Goal: Task Accomplishment & Management: Use online tool/utility

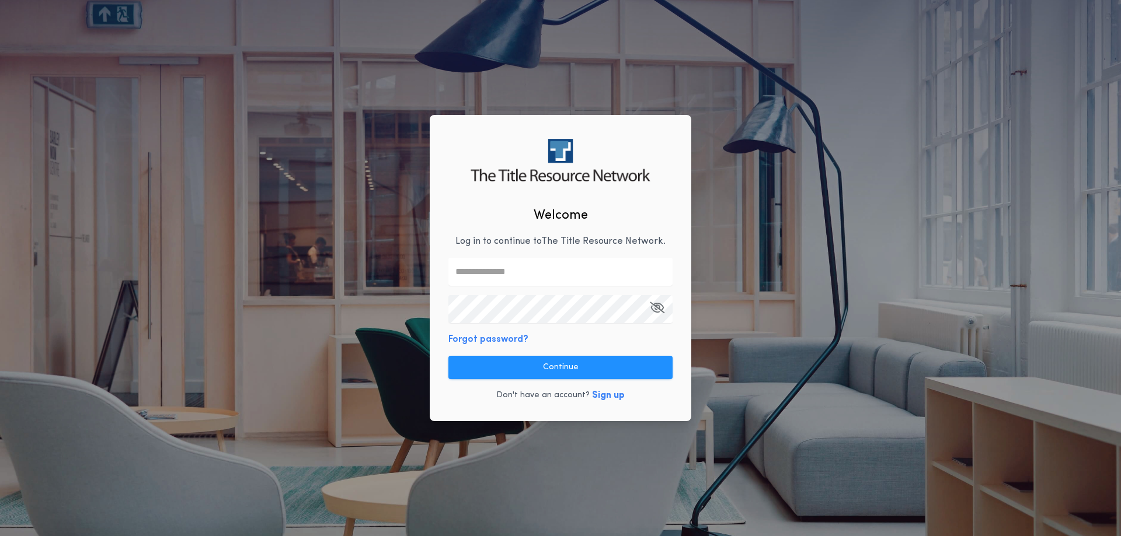
click at [514, 273] on input "text" at bounding box center [560, 272] width 224 height 28
type input "**********"
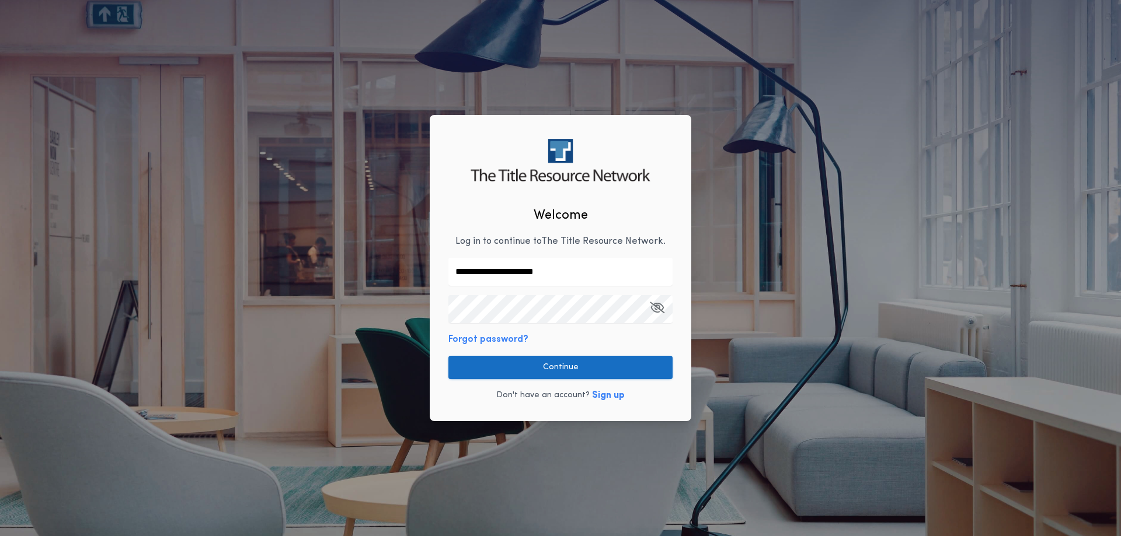
click at [550, 368] on button "Continue" at bounding box center [560, 367] width 224 height 23
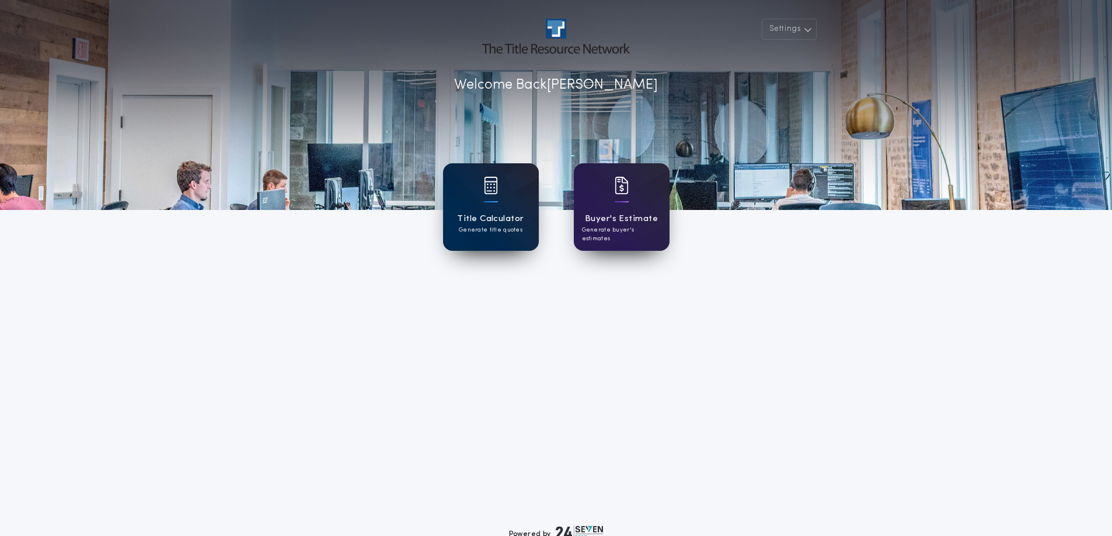
click at [491, 192] on img at bounding box center [491, 186] width 14 height 18
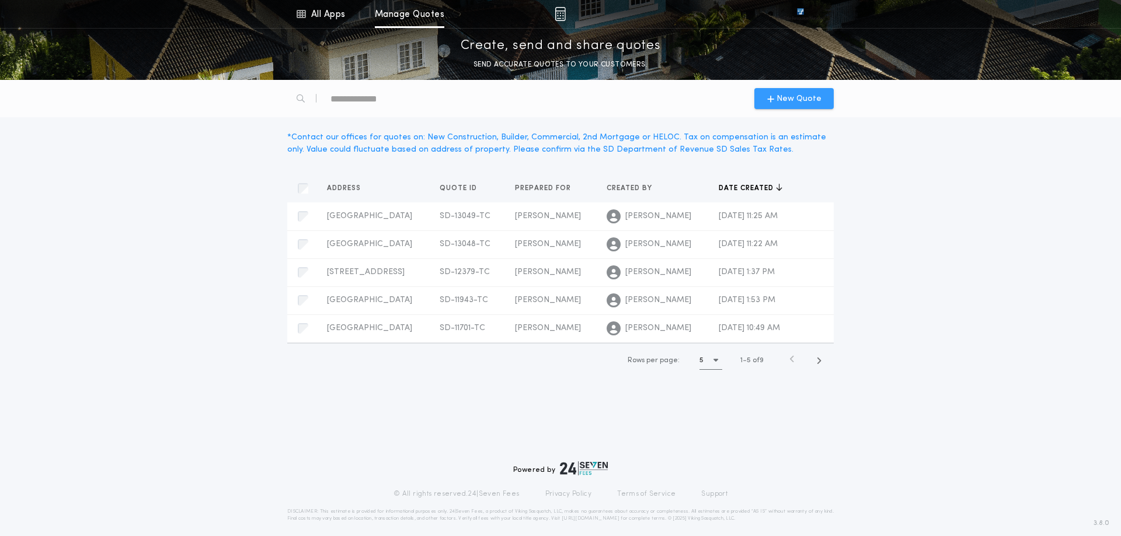
click at [789, 103] on span "New Quote" at bounding box center [798, 99] width 45 height 12
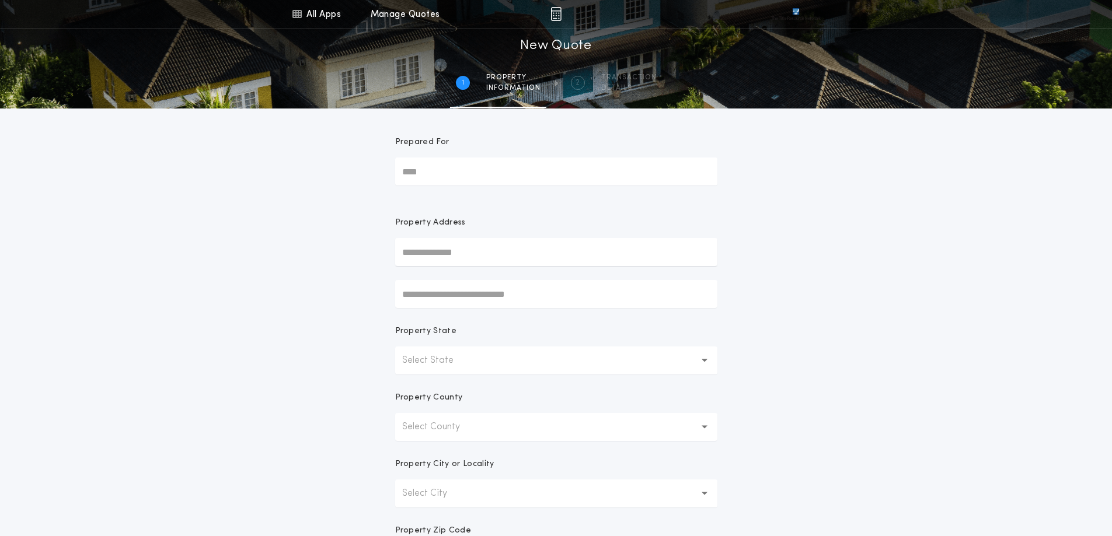
click at [470, 169] on input "Prepared For" at bounding box center [556, 172] width 322 height 28
type input "**********"
click at [705, 362] on icon "button" at bounding box center [705, 361] width 6 height 4
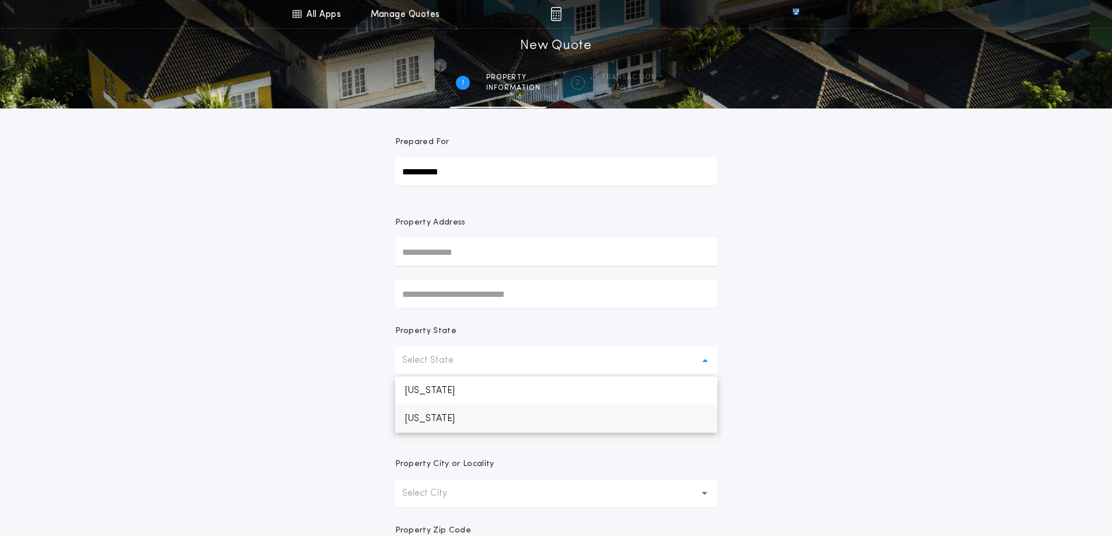
click at [496, 418] on p "[US_STATE]" at bounding box center [556, 419] width 322 height 28
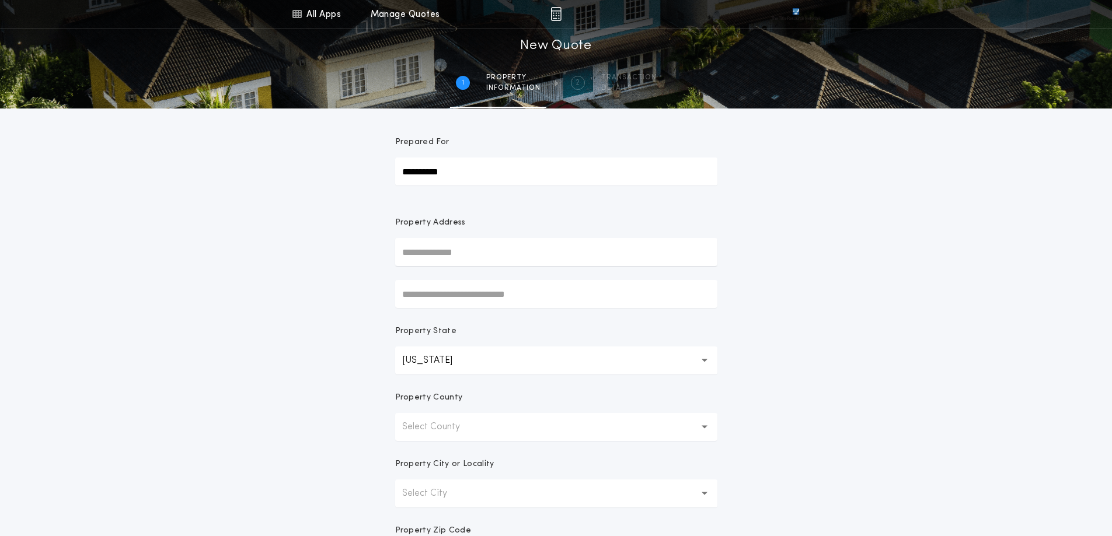
click at [693, 432] on button "Select County" at bounding box center [556, 427] width 322 height 28
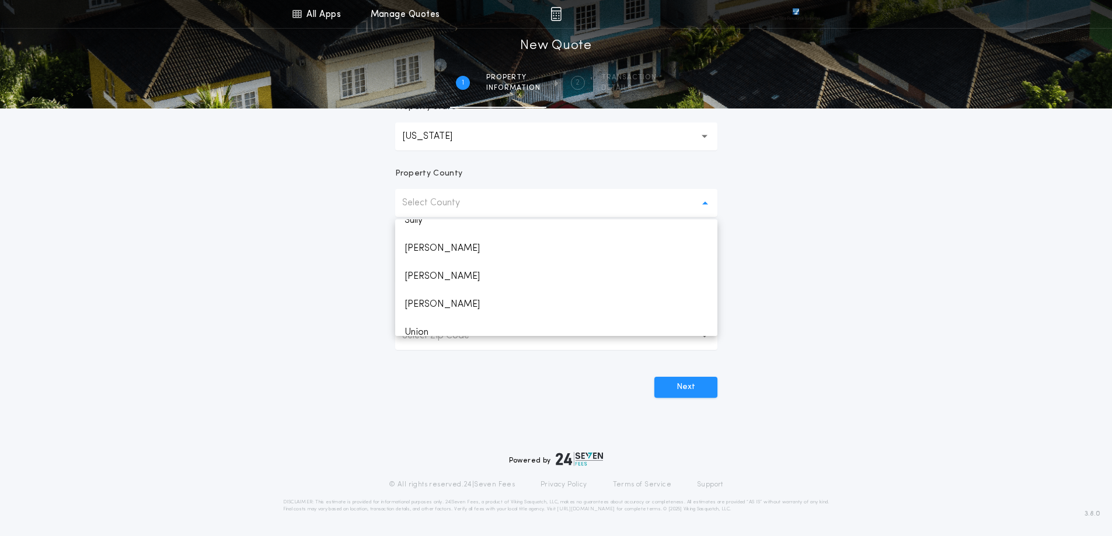
scroll to position [1662, 0]
click at [422, 305] on p "Union" at bounding box center [556, 309] width 322 height 28
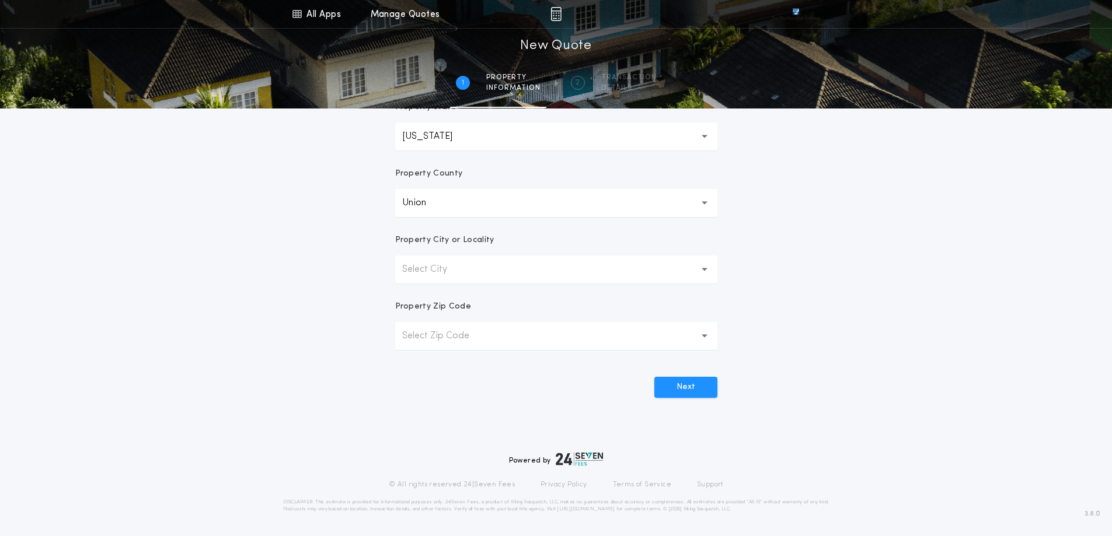
click at [489, 273] on button "Select City" at bounding box center [556, 270] width 322 height 28
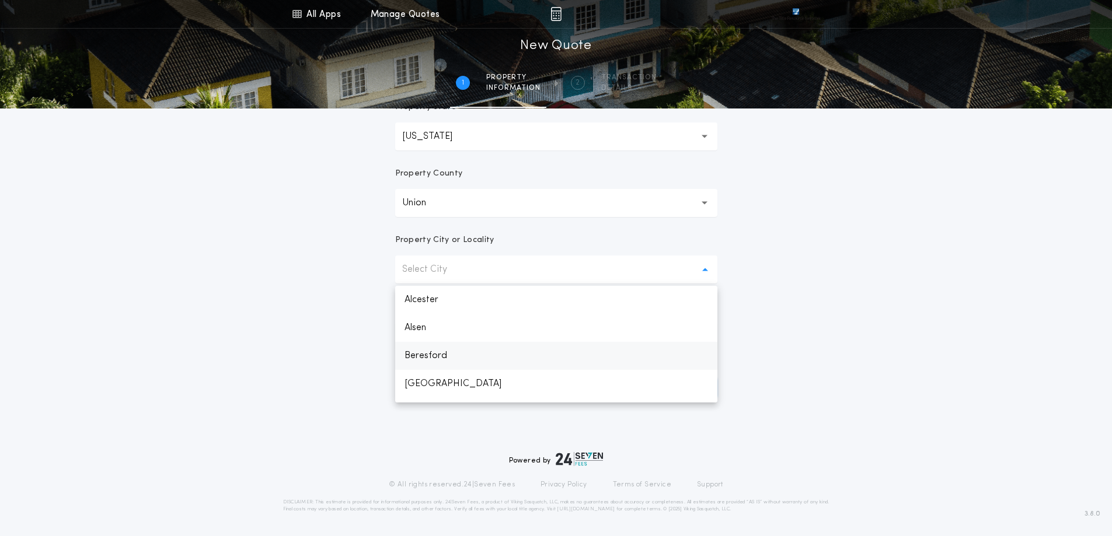
click at [446, 354] on p "Beresford" at bounding box center [556, 356] width 322 height 28
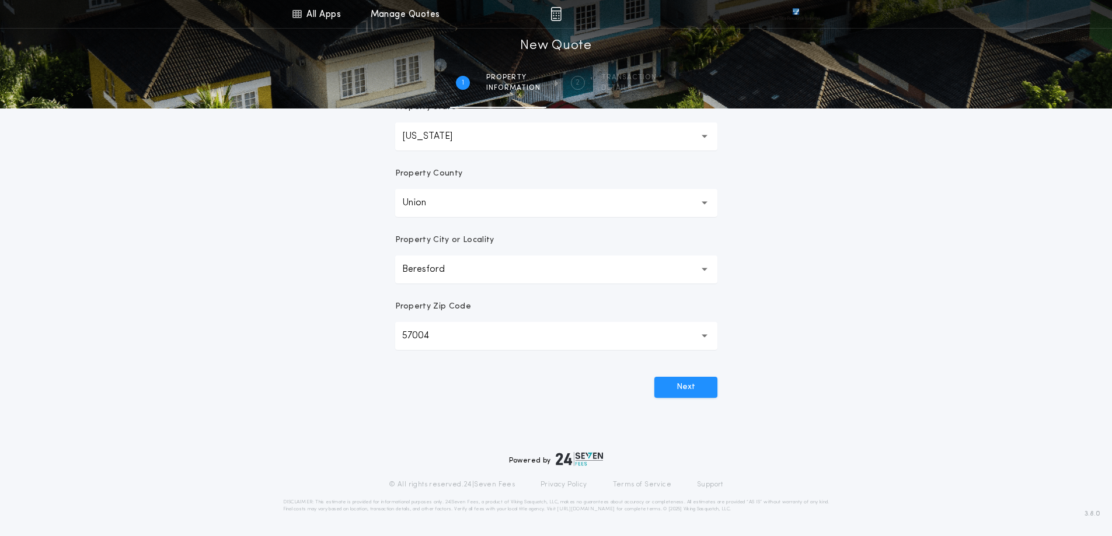
click at [446, 335] on p "57004" at bounding box center [425, 336] width 46 height 14
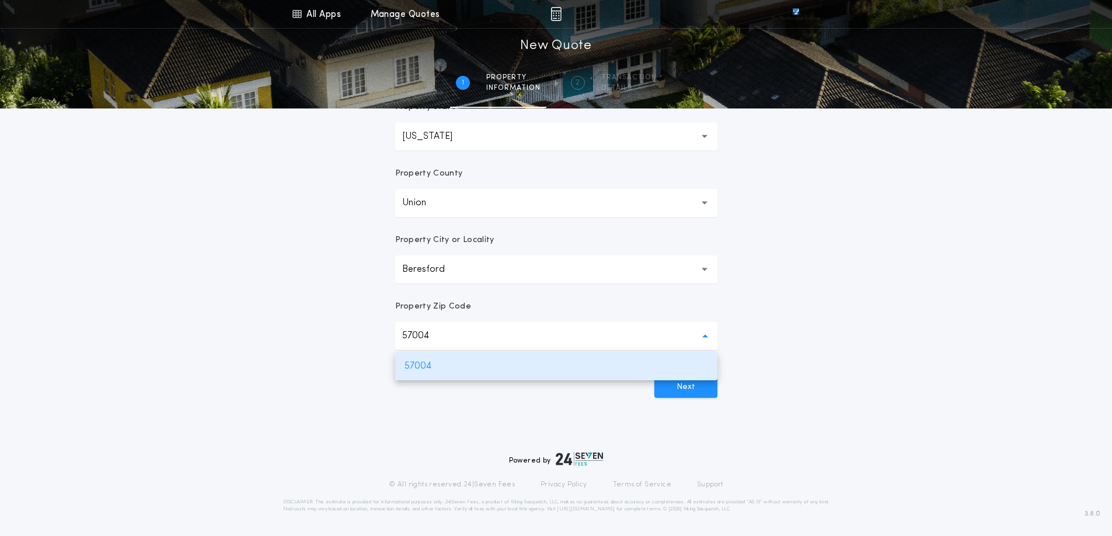
click at [498, 339] on button "57004 *****" at bounding box center [556, 336] width 322 height 28
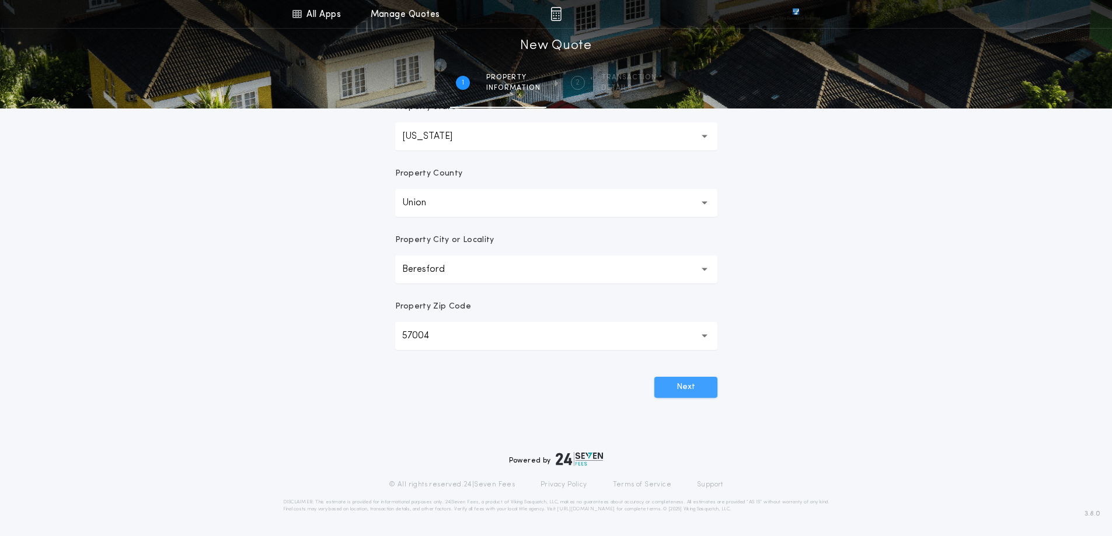
click at [688, 384] on button "Next" at bounding box center [685, 387] width 63 height 21
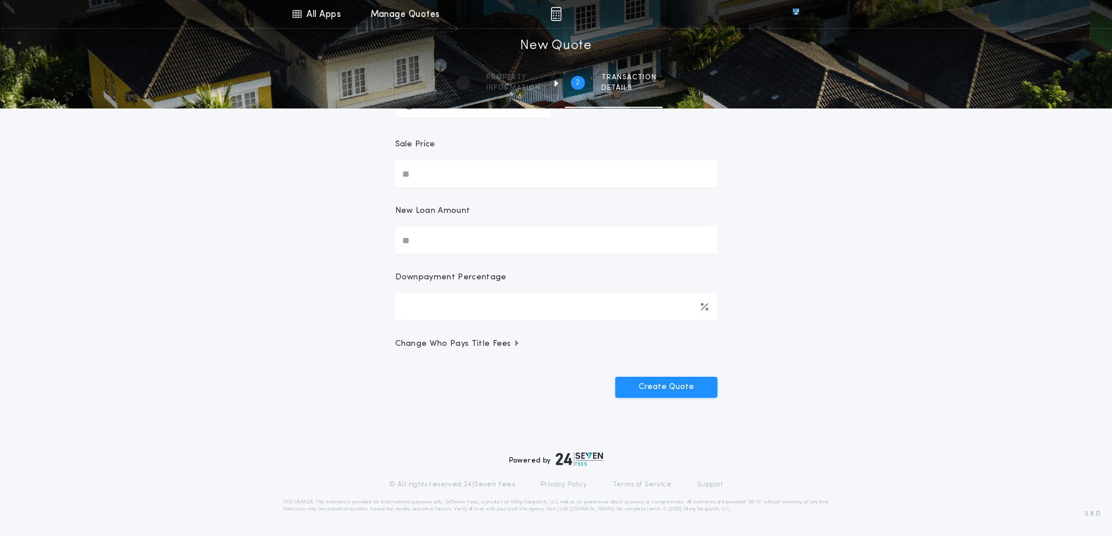
scroll to position [0, 0]
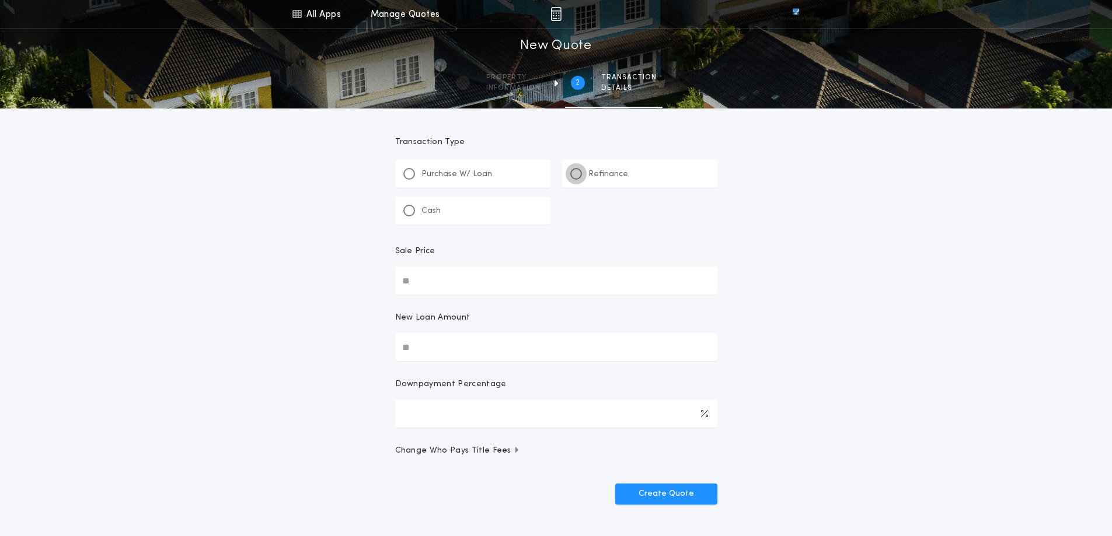
click at [578, 173] on div at bounding box center [576, 174] width 6 height 6
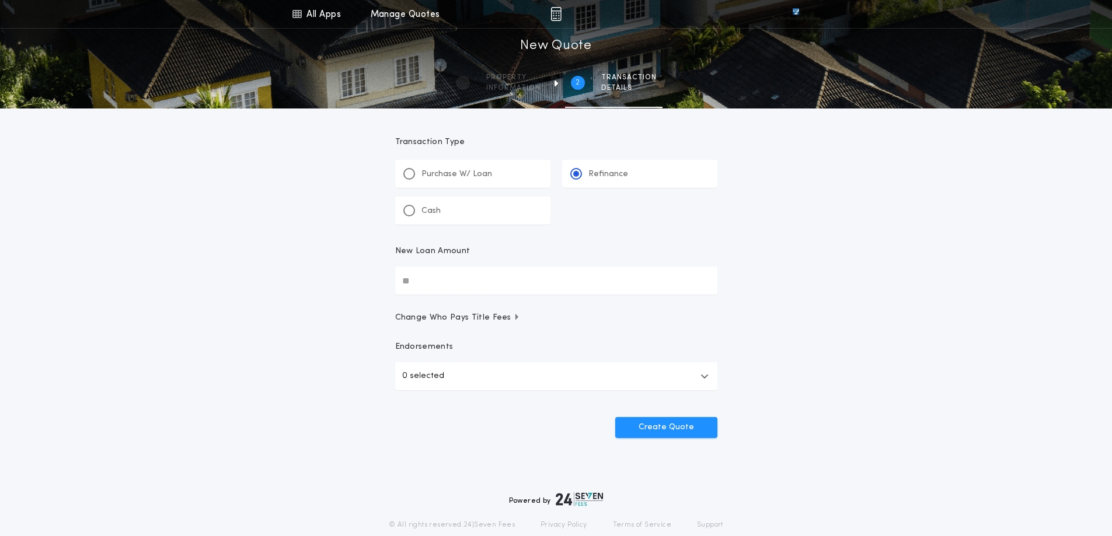
click at [476, 282] on input "New Loan Amount" at bounding box center [556, 281] width 322 height 28
type input "********"
click at [859, 292] on div "All Apps Title Calculator Buyer's Estimate Menu All Apps Manage Quotes 2 /2 New…" at bounding box center [556, 241] width 1112 height 483
click at [515, 318] on icon "button" at bounding box center [517, 317] width 4 height 6
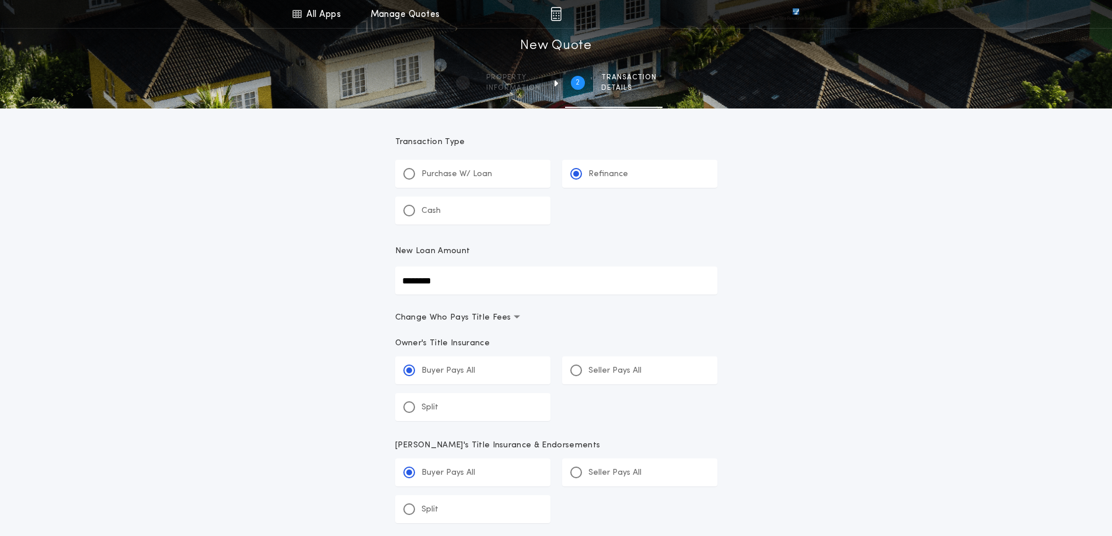
click at [819, 323] on div "All Apps Title Calculator Buyer's Estimate Menu All Apps Manage Quotes 2 /2 New…" at bounding box center [556, 445] width 1112 height 891
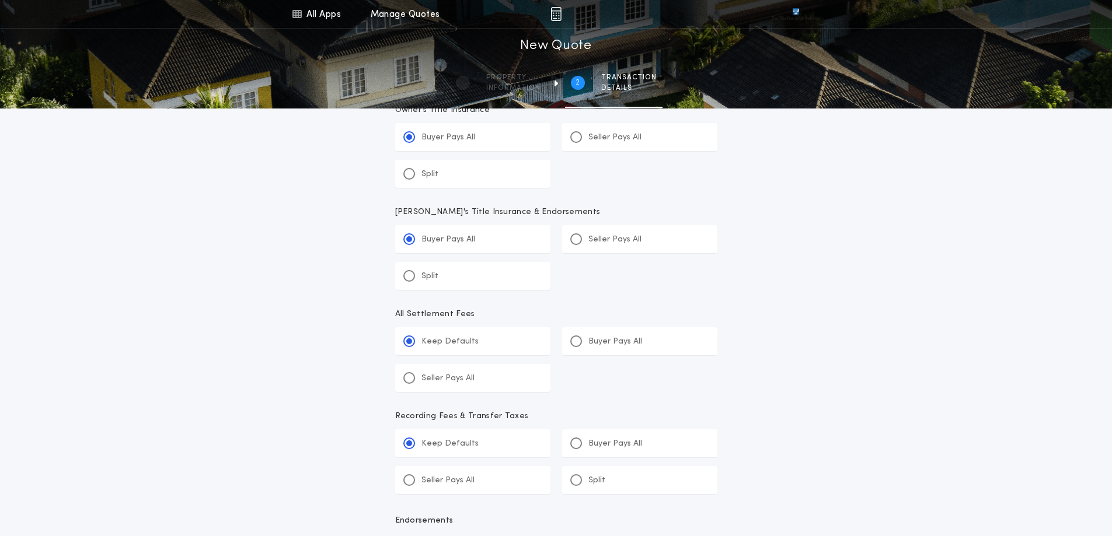
scroll to position [448, 0]
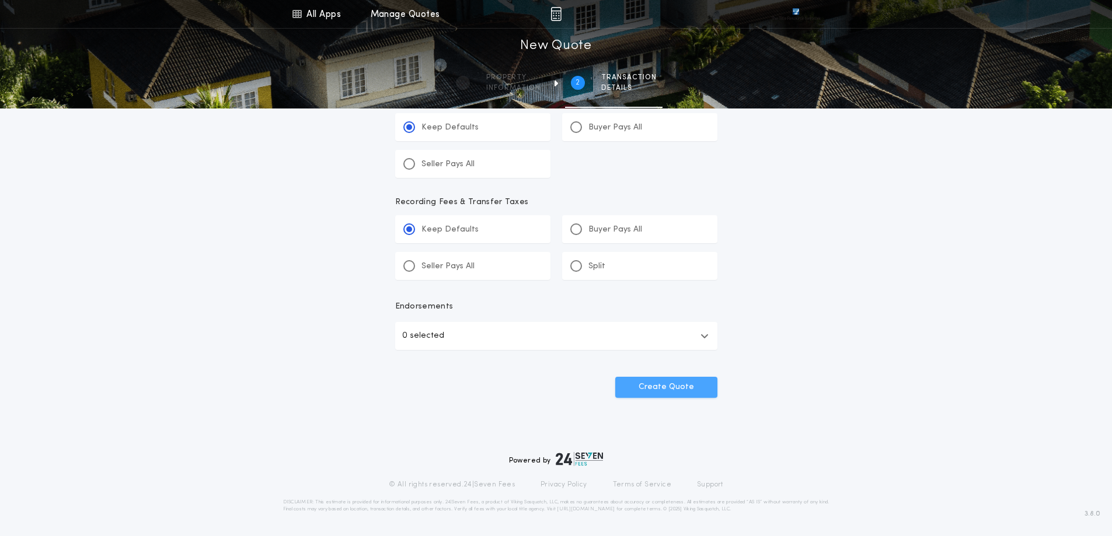
click at [662, 385] on button "Create Quote" at bounding box center [666, 387] width 102 height 21
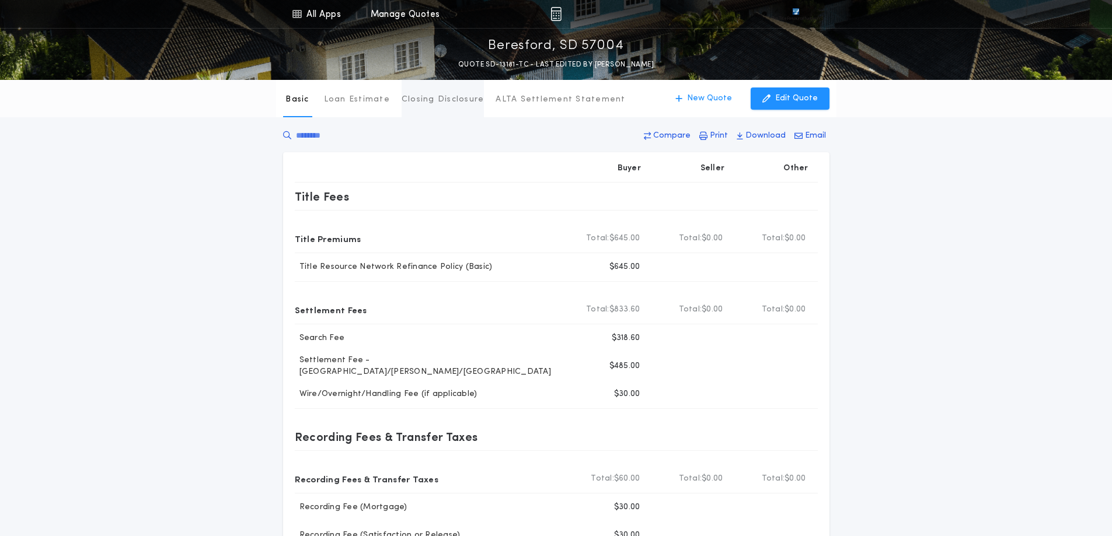
click at [437, 103] on p "Closing Disclosure" at bounding box center [443, 100] width 83 height 12
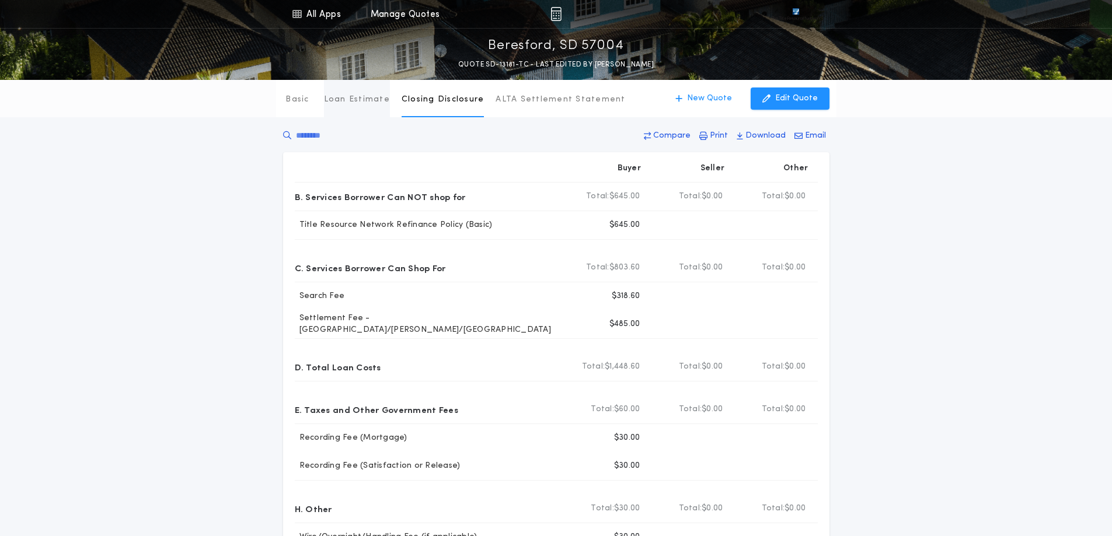
click at [355, 102] on p "Loan Estimate" at bounding box center [357, 100] width 66 height 12
